Goal: Transaction & Acquisition: Purchase product/service

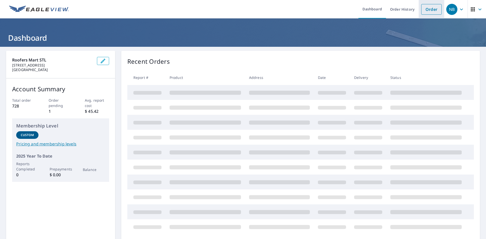
click at [428, 6] on link "Order" at bounding box center [431, 9] width 20 height 11
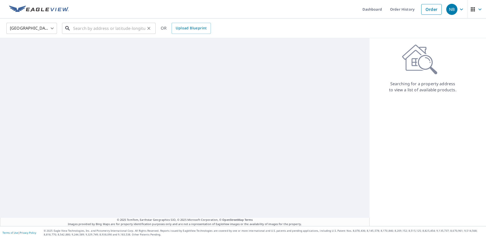
click at [88, 27] on input "text" at bounding box center [109, 28] width 72 height 14
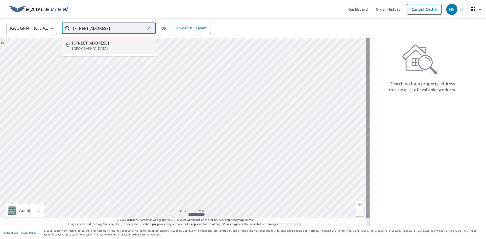
click at [99, 50] on p "Ballwin, MO 63011" at bounding box center [111, 48] width 79 height 5
type input "802 Woodsdale Ct Ballwin, MO 63011"
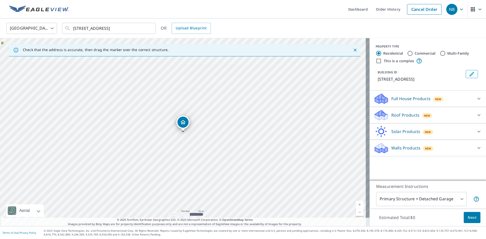
click at [408, 114] on p "Roof Products" at bounding box center [405, 115] width 28 height 6
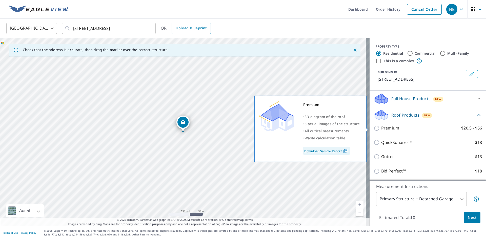
click at [374, 128] on input "Premium $20.5 - $66" at bounding box center [377, 128] width 8 height 6
checkbox input "true"
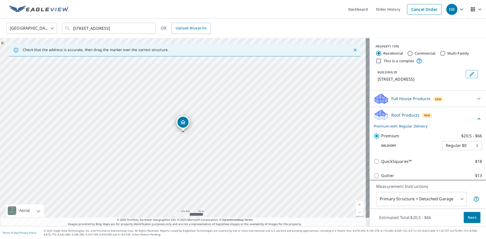
click at [472, 217] on button "Next" at bounding box center [471, 217] width 17 height 11
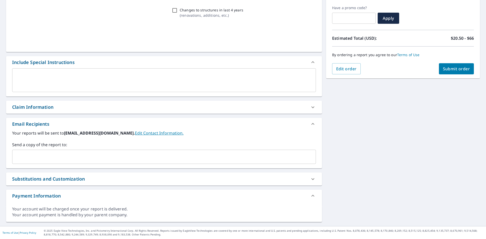
scroll to position [83, 0]
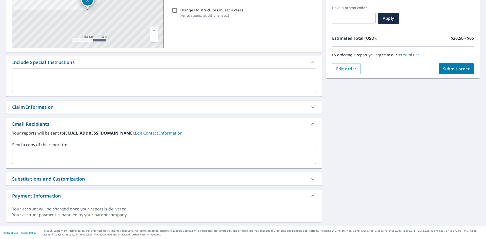
click at [84, 106] on div "Claim Information" at bounding box center [159, 107] width 294 height 7
checkbox input "true"
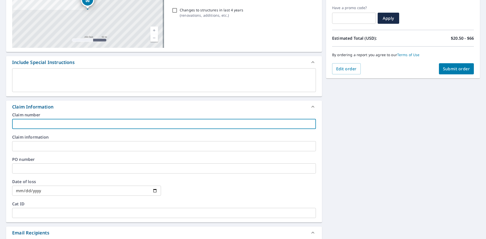
click at [67, 126] on input "text" at bounding box center [164, 124] width 304 height 10
type input "elite properties"
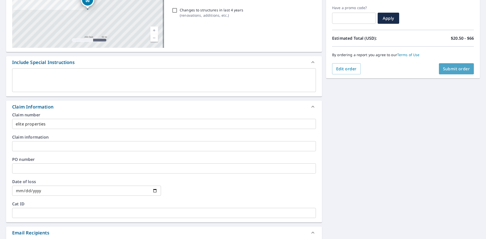
click at [447, 71] on span "Submit order" at bounding box center [456, 69] width 27 height 6
checkbox input "true"
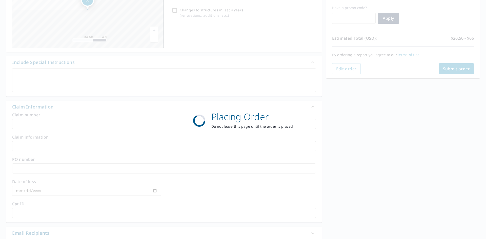
scroll to position [59, 0]
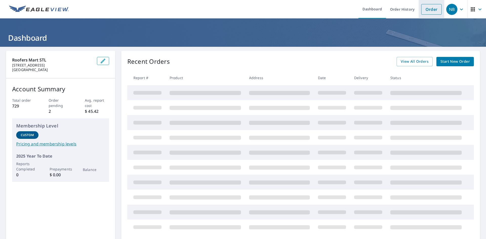
drag, startPoint x: 433, startPoint y: 6, endPoint x: 416, endPoint y: 8, distance: 16.6
click at [433, 6] on link "Order" at bounding box center [431, 9] width 20 height 11
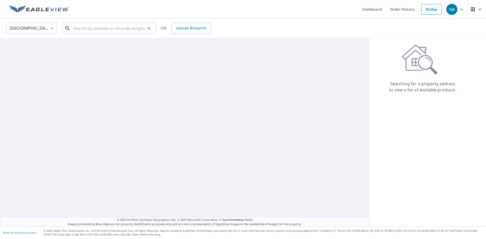
click at [113, 31] on input "text" at bounding box center [109, 28] width 72 height 14
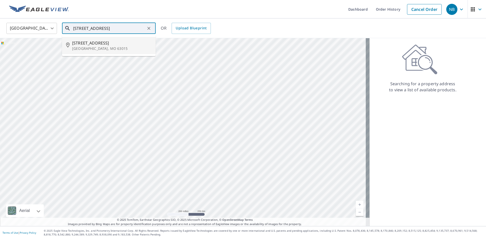
click at [89, 41] on span "[STREET_ADDRESS]" at bounding box center [111, 43] width 79 height 6
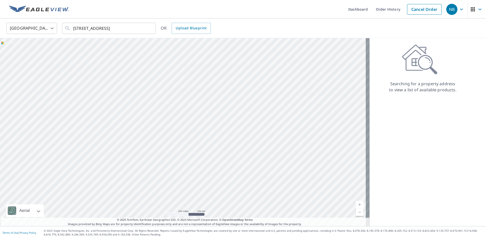
type input "[STREET_ADDRESS]"
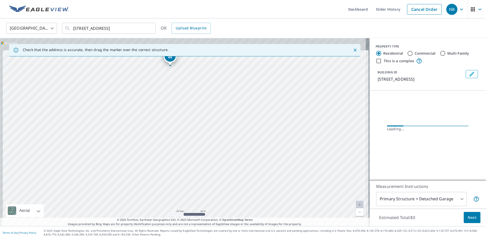
drag, startPoint x: 221, startPoint y: 94, endPoint x: 233, endPoint y: 144, distance: 50.9
click at [233, 144] on div "[STREET_ADDRESS]" at bounding box center [184, 132] width 369 height 188
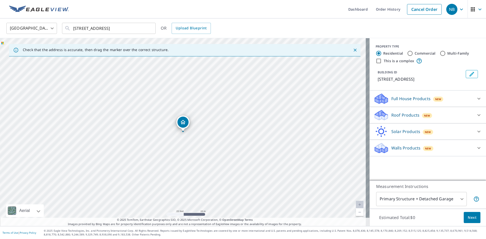
drag, startPoint x: 168, startPoint y: 61, endPoint x: 195, endPoint y: 141, distance: 84.4
drag, startPoint x: 217, startPoint y: 138, endPoint x: 272, endPoint y: 195, distance: 79.3
click at [396, 116] on p "Roof Products" at bounding box center [405, 115] width 28 height 6
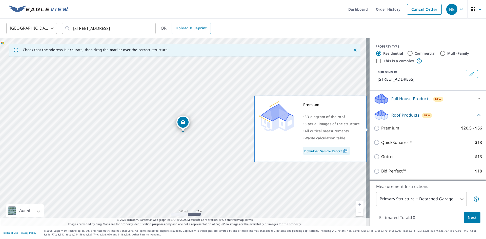
click at [381, 126] on p "Premium" at bounding box center [390, 128] width 18 height 6
click at [379, 126] on input "Premium $20.5 - $66" at bounding box center [377, 128] width 8 height 6
checkbox input "true"
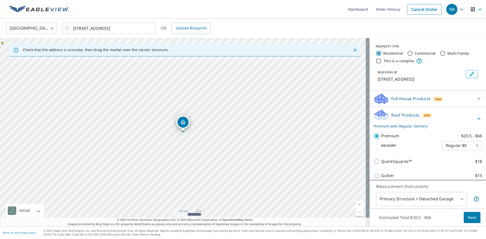
click at [470, 217] on span "Next" at bounding box center [472, 218] width 9 height 6
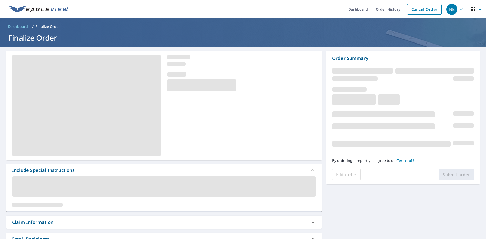
scroll to position [76, 0]
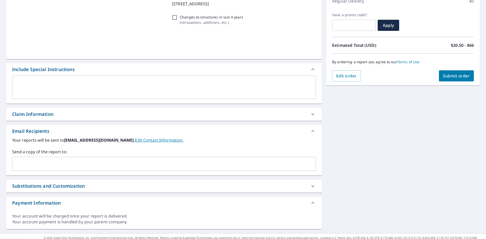
click at [146, 146] on div "Your reports will be sent to [EMAIL_ADDRESS][DOMAIN_NAME]. Edit Contact Informa…" at bounding box center [164, 154] width 304 height 34
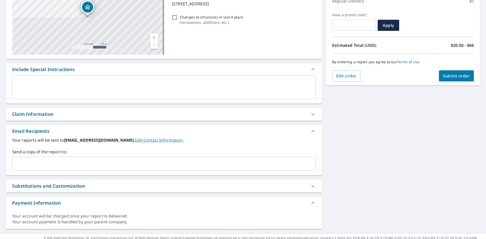
click at [144, 119] on div "Claim Information" at bounding box center [164, 114] width 316 height 13
checkbox input "true"
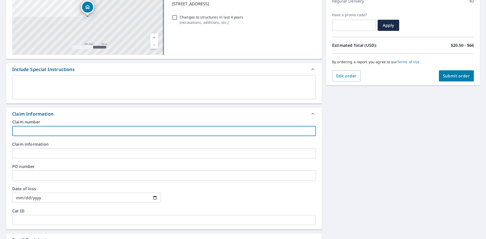
click at [77, 130] on input "text" at bounding box center [164, 131] width 304 height 10
type input "JRS CONSTRUCTION"
click at [448, 74] on span "Submit order" at bounding box center [456, 76] width 27 height 6
checkbox input "true"
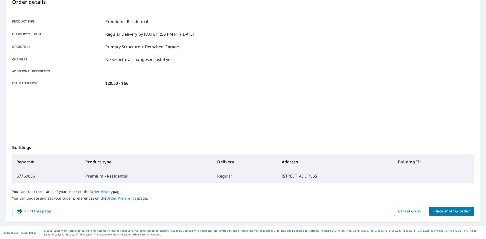
scroll to position [59, 0]
